Goal: Task Accomplishment & Management: Manage account settings

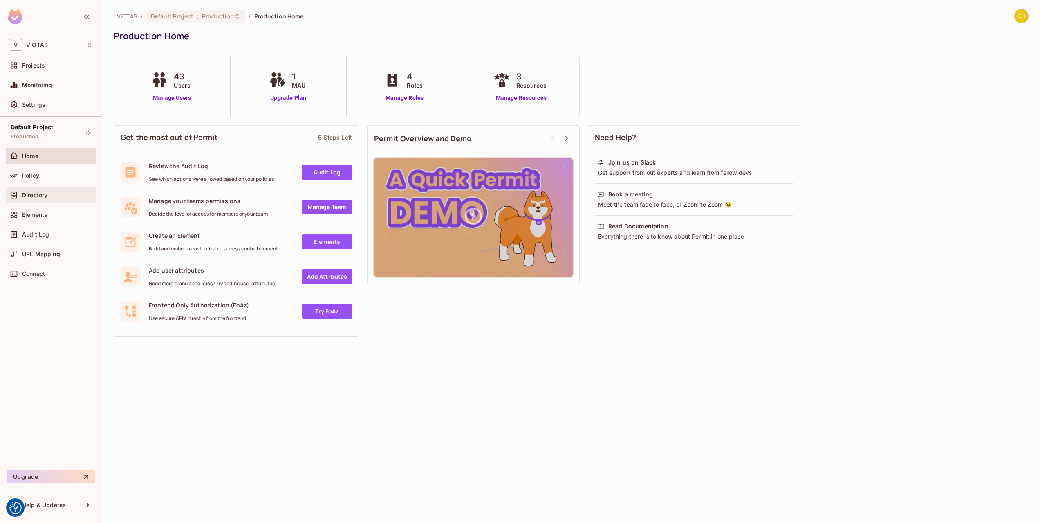
click at [63, 201] on div "Directory" at bounding box center [51, 195] width 90 height 16
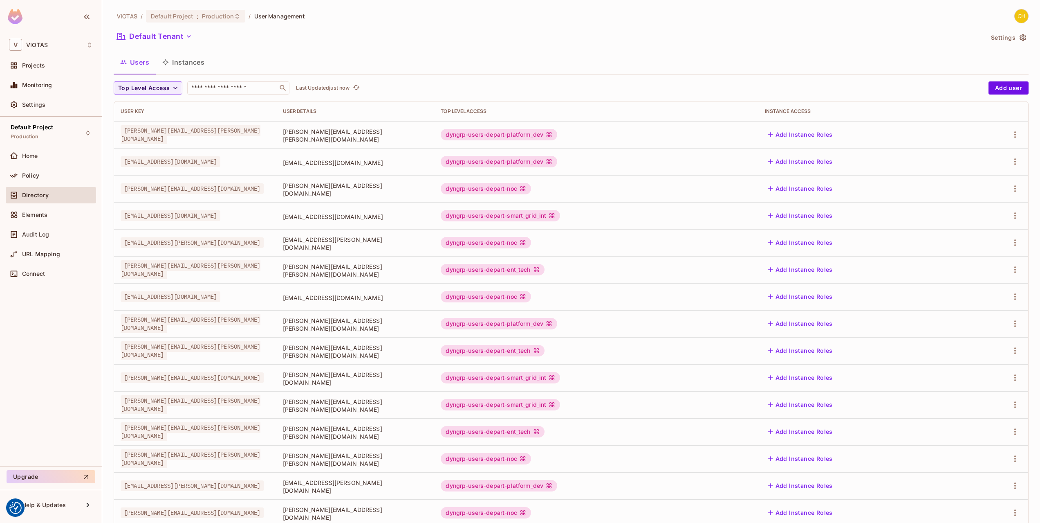
click at [503, 56] on div "Users Instances" at bounding box center [571, 62] width 915 height 20
click at [238, 21] on div "Default Project : Production" at bounding box center [195, 16] width 99 height 13
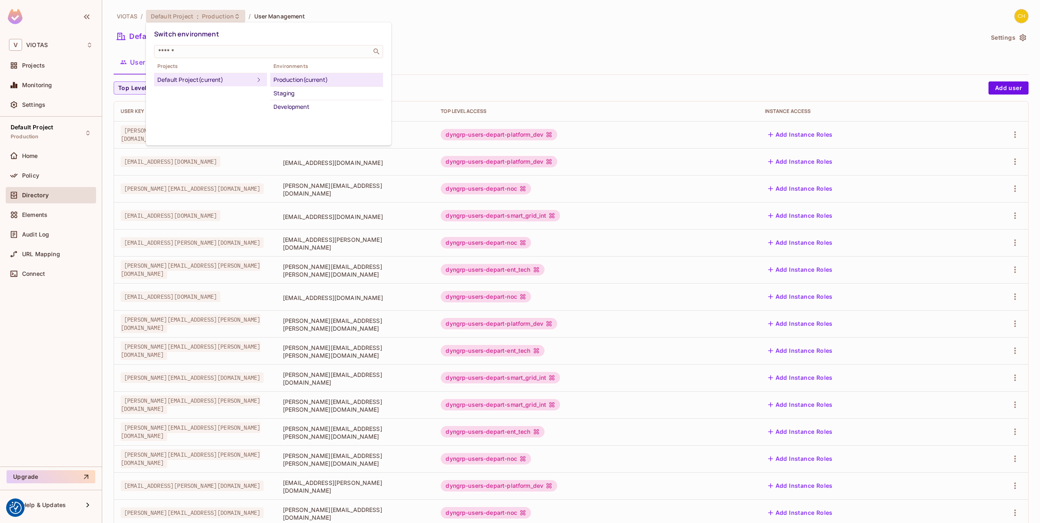
click at [459, 35] on div at bounding box center [520, 261] width 1040 height 523
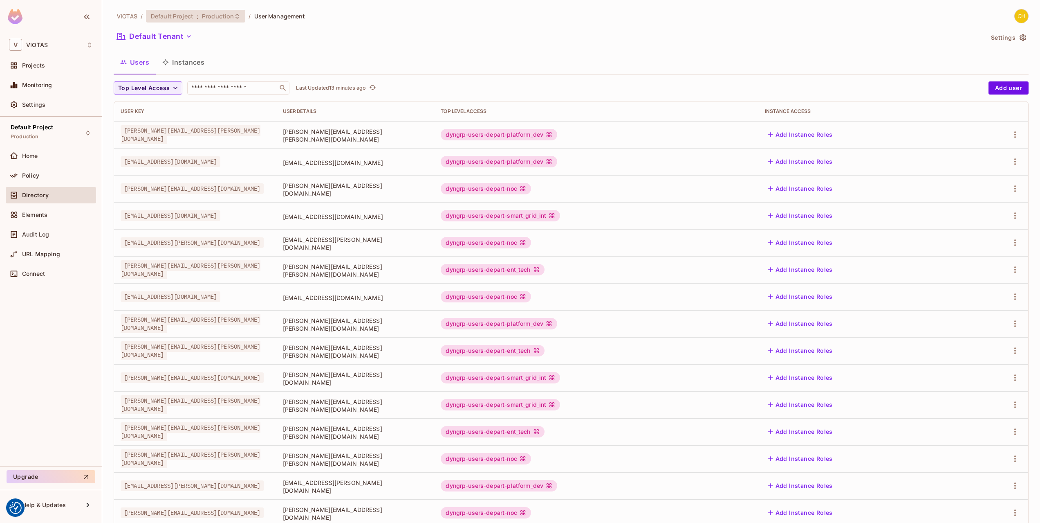
click at [175, 13] on span "Default Project" at bounding box center [172, 16] width 43 height 8
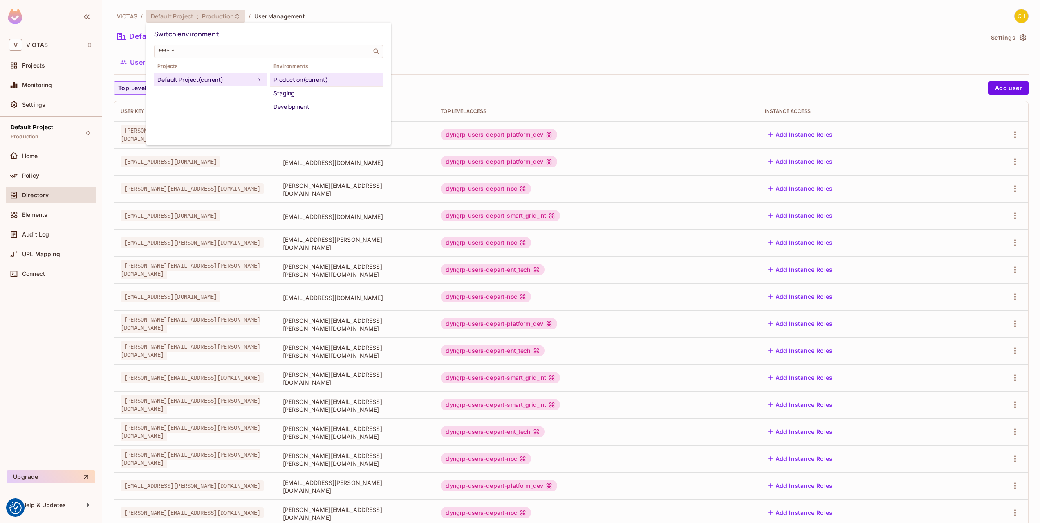
drag, startPoint x: 51, startPoint y: 69, endPoint x: 34, endPoint y: 68, distance: 16.8
click at [40, 69] on div at bounding box center [520, 261] width 1040 height 523
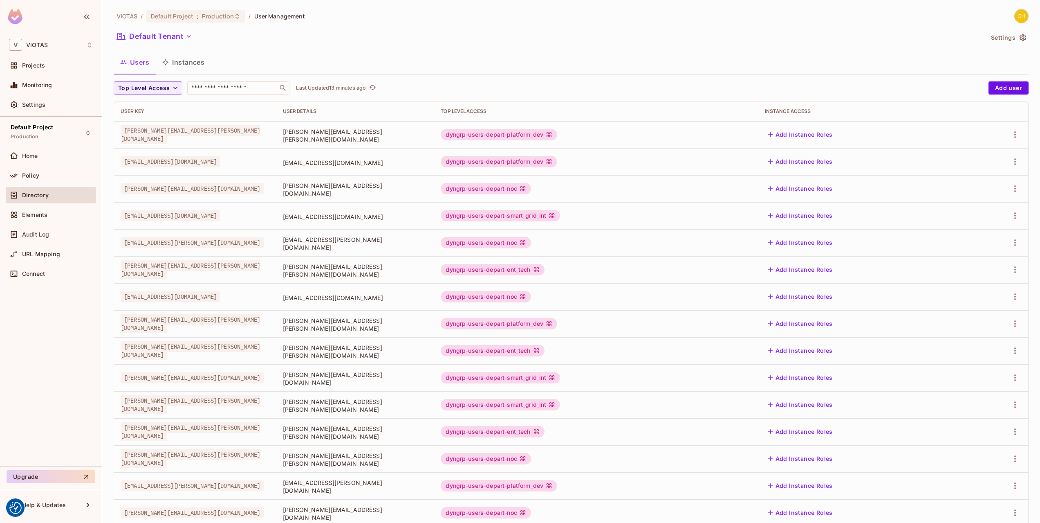
click at [29, 66] on div "Switch environment ​ Projects Default Project (current) Environments Production…" at bounding box center [520, 261] width 1040 height 523
click at [28, 62] on span "Projects" at bounding box center [33, 65] width 23 height 7
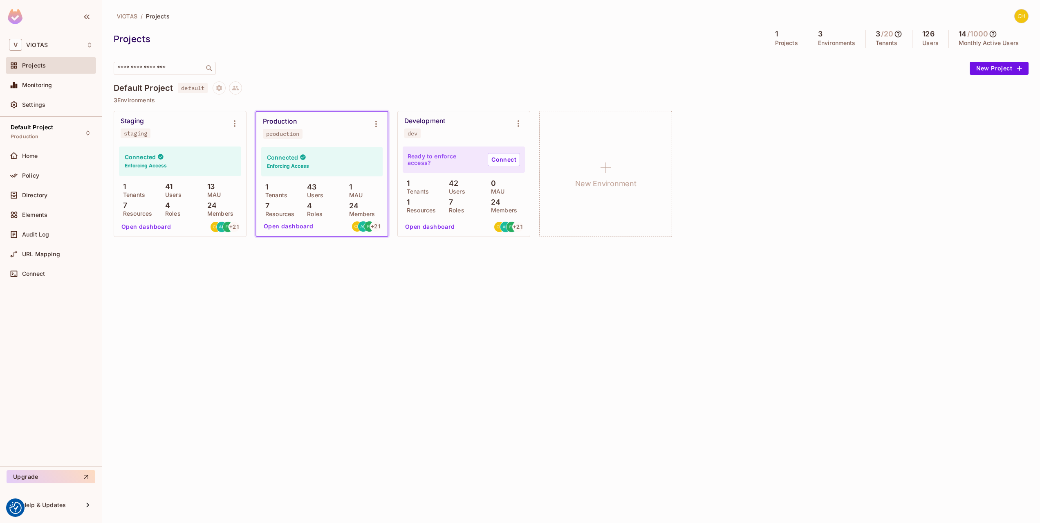
drag, startPoint x: 300, startPoint y: 83, endPoint x: 209, endPoint y: 88, distance: 91.7
click at [289, 83] on div "Default Project default" at bounding box center [571, 87] width 915 height 13
click at [229, 87] on div at bounding box center [227, 87] width 29 height 13
click at [223, 87] on icon "Project settings" at bounding box center [218, 87] width 7 height 7
click at [327, 80] on div at bounding box center [520, 261] width 1040 height 523
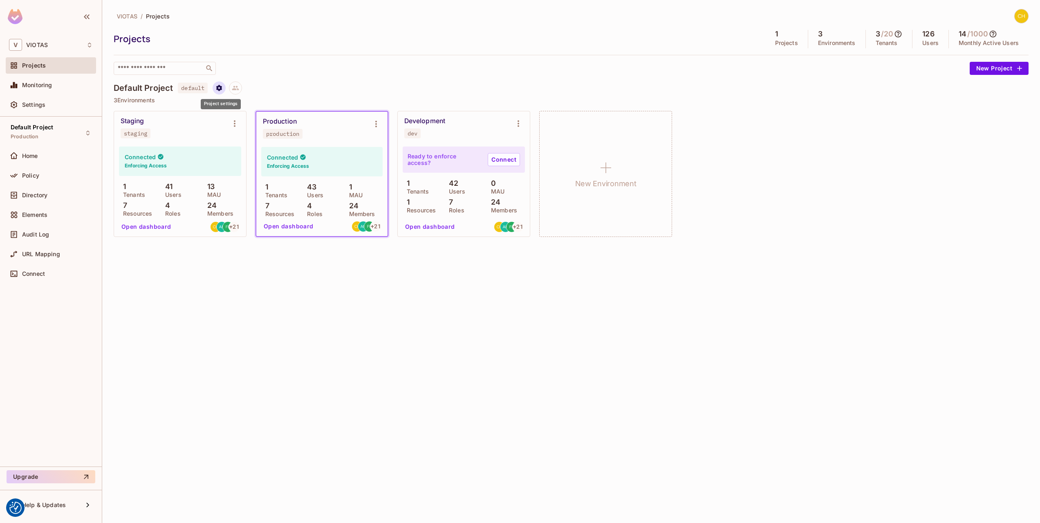
click at [219, 91] on button "Project settings" at bounding box center [219, 87] width 13 height 13
click at [237, 122] on div "Edit Project" at bounding box center [252, 118] width 51 height 13
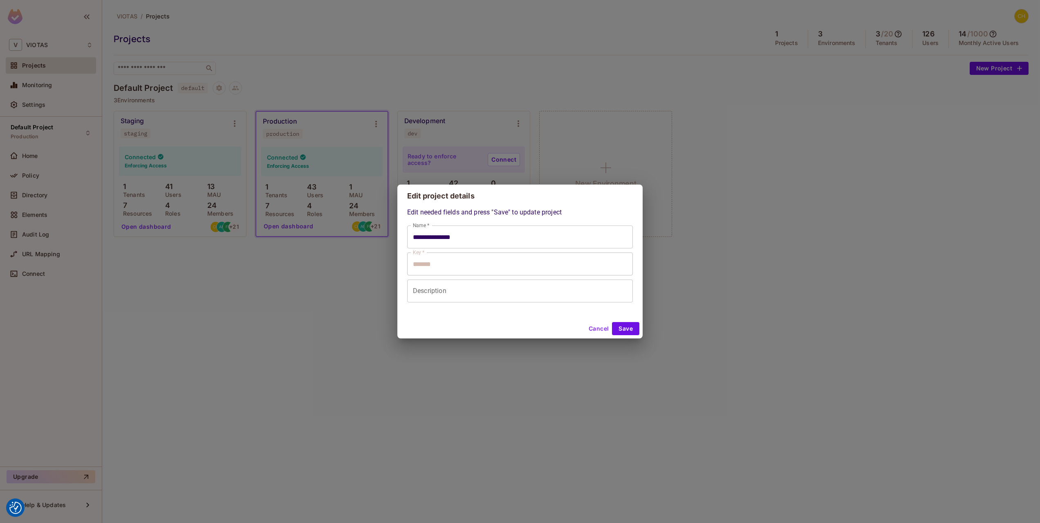
click at [438, 54] on div "**********" at bounding box center [520, 261] width 1040 height 523
type input "**********"
type input "*******"
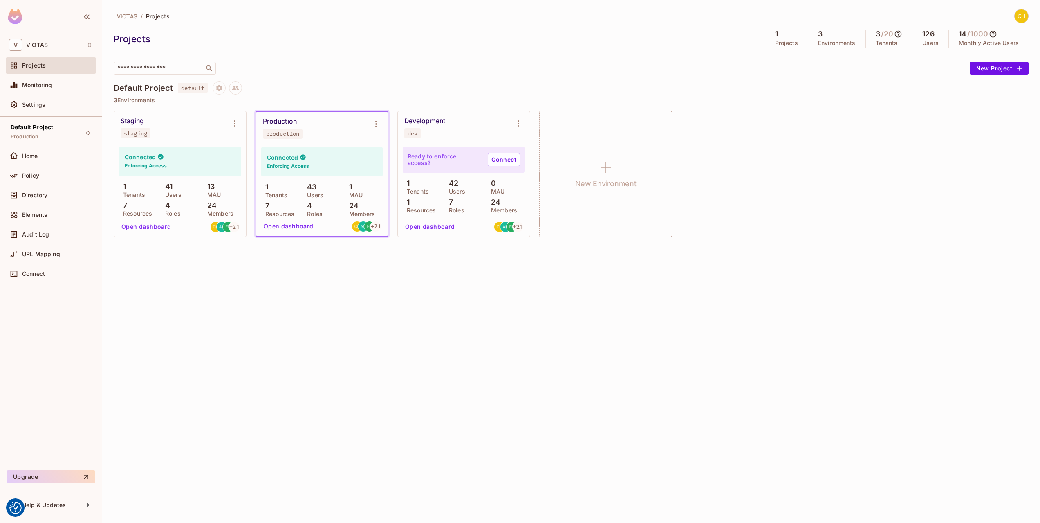
click at [226, 92] on span "Project settings" at bounding box center [219, 89] width 13 height 8
click at [296, 77] on div at bounding box center [520, 261] width 1040 height 523
click at [523, 284] on div "VIOTAS / Projects Projects 1 Projects 3 Environments 3 / 20 Tenants 126 Users 1…" at bounding box center [571, 261] width 938 height 523
click at [61, 191] on div "Directory" at bounding box center [51, 195] width 84 height 10
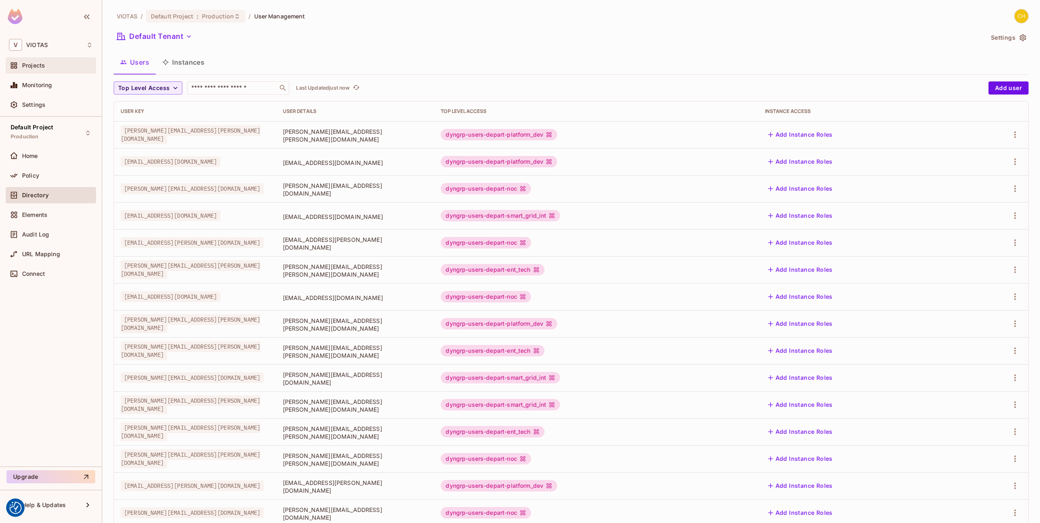
click at [51, 69] on div "Projects" at bounding box center [51, 66] width 84 height 10
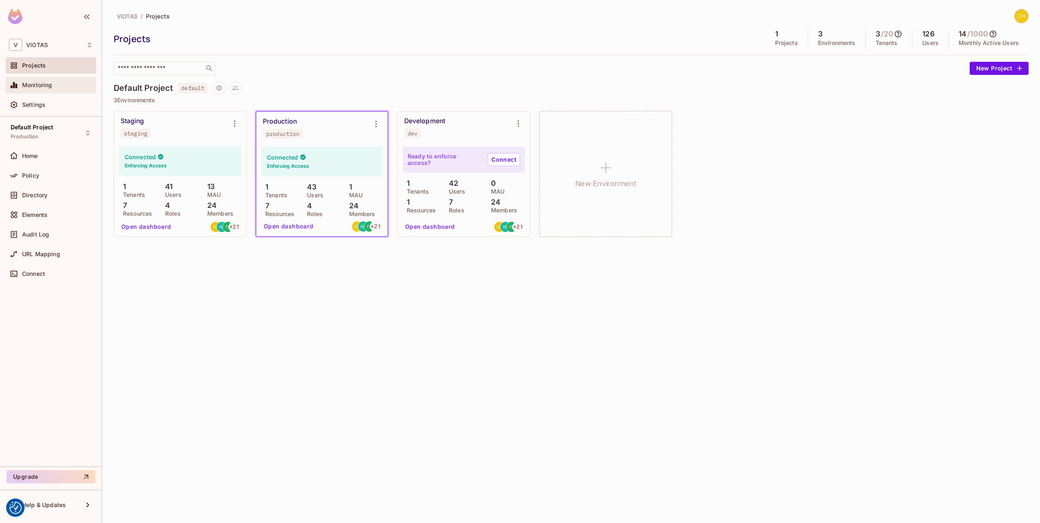
click at [36, 87] on span "Monitoring" at bounding box center [37, 85] width 30 height 7
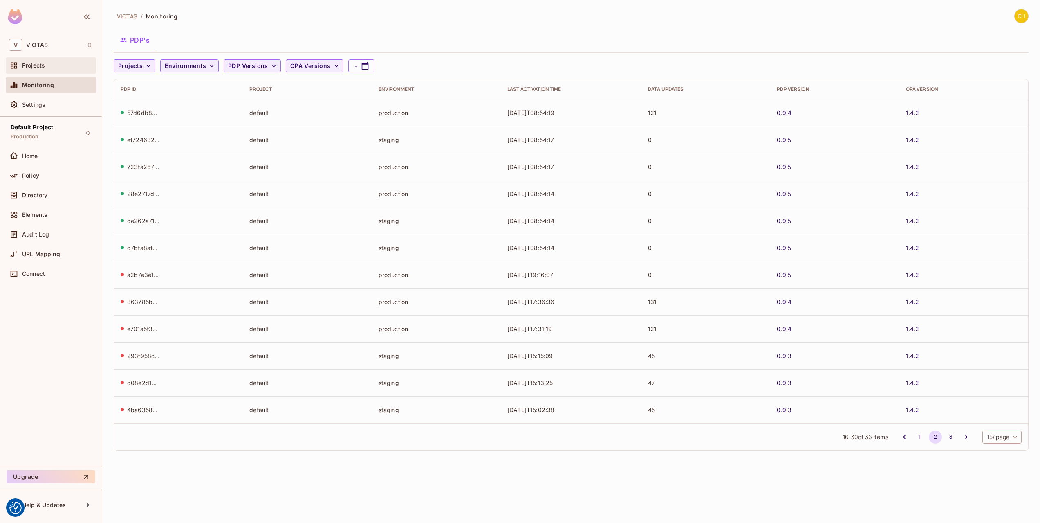
click at [69, 68] on div "Projects" at bounding box center [57, 65] width 71 height 7
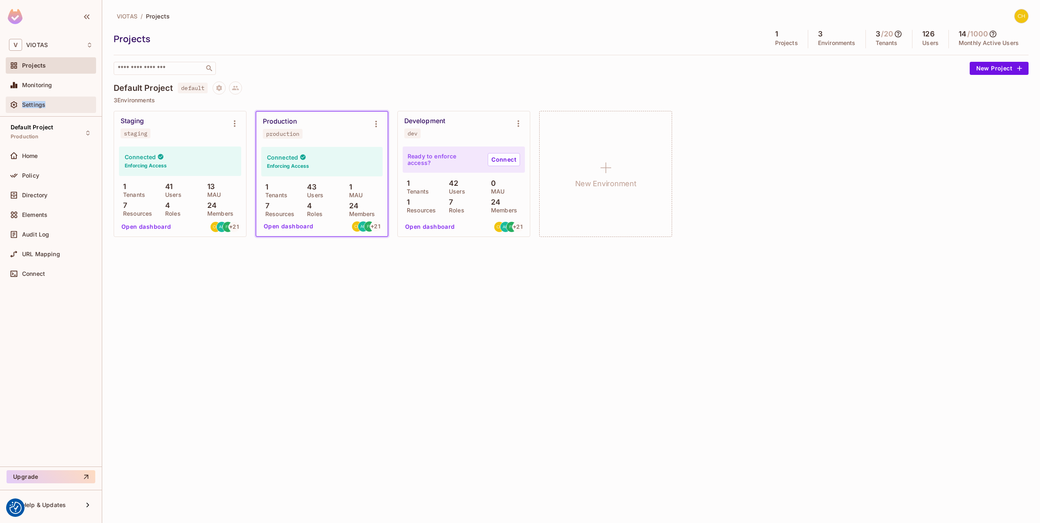
click at [65, 101] on div "Settings" at bounding box center [57, 104] width 71 height 7
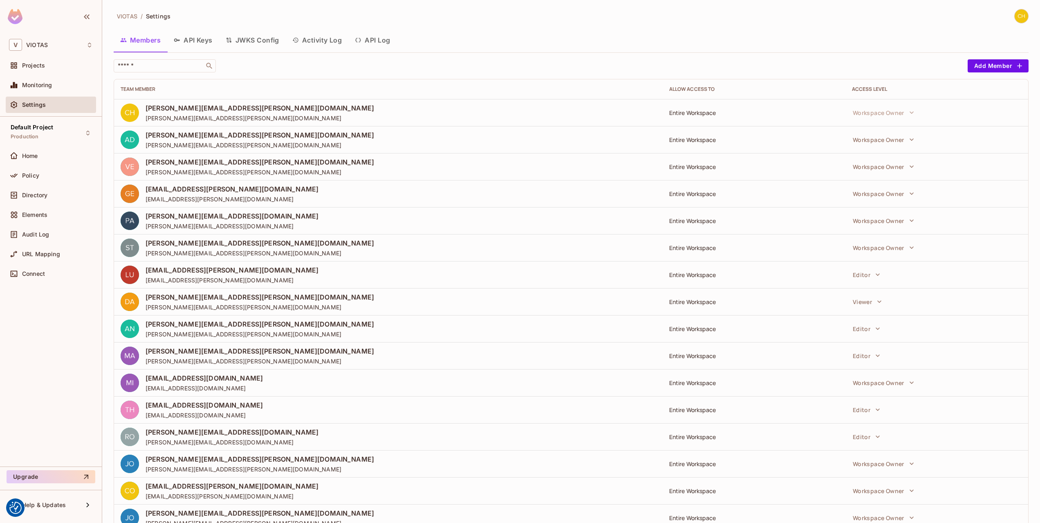
click at [201, 37] on button "API Keys" at bounding box center [193, 40] width 52 height 20
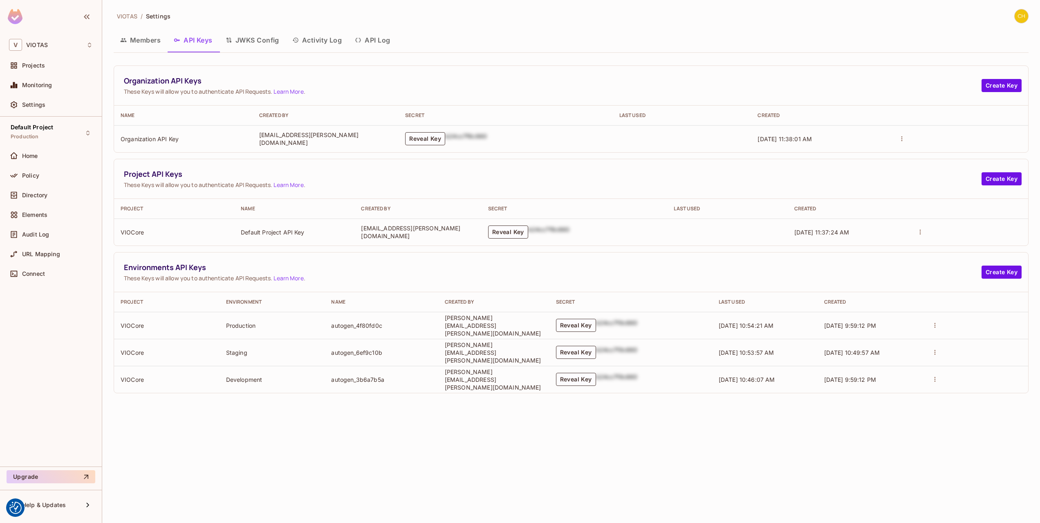
click at [266, 37] on button "JWKS Config" at bounding box center [252, 40] width 67 height 20
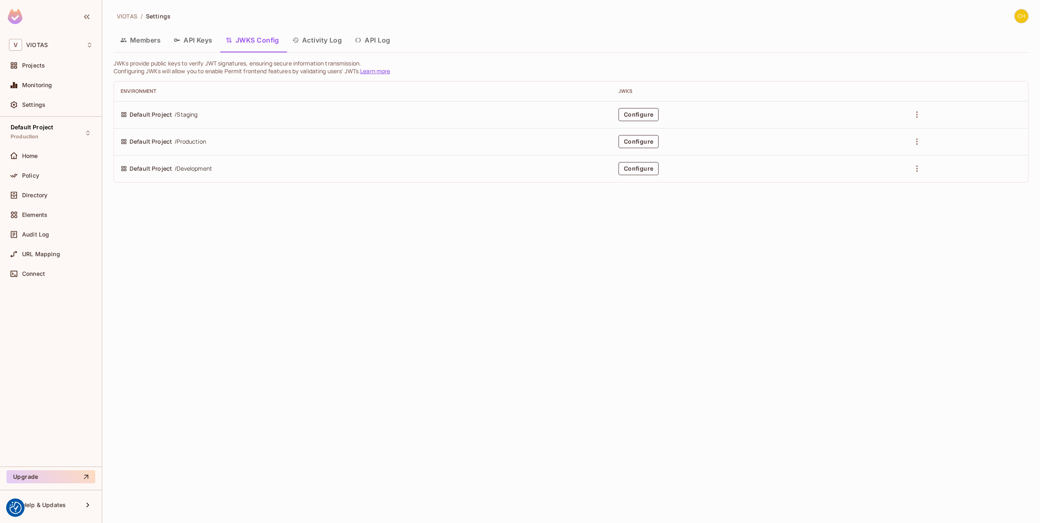
click at [329, 41] on button "Activity Log" at bounding box center [317, 40] width 63 height 20
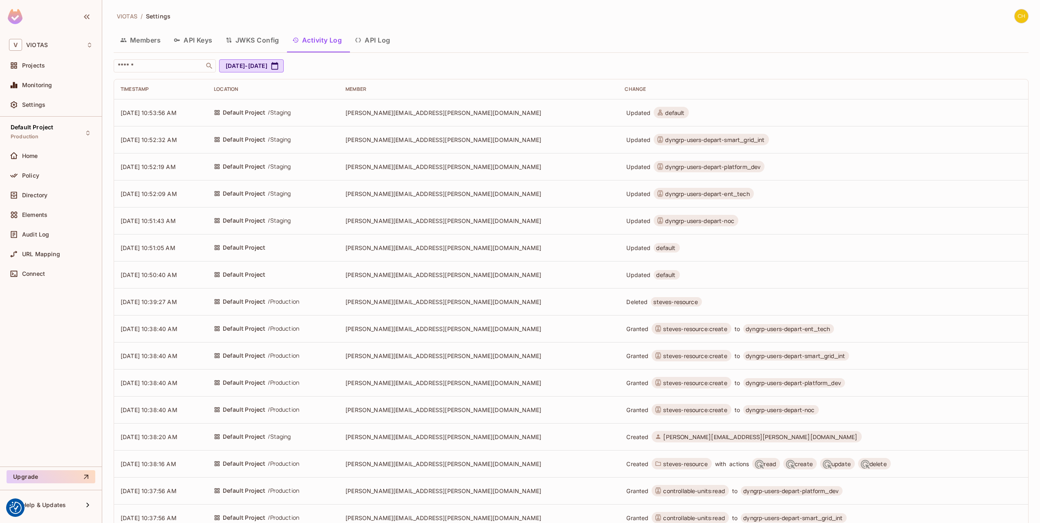
click at [379, 40] on button "API Log" at bounding box center [372, 40] width 48 height 20
